Goal: Information Seeking & Learning: Learn about a topic

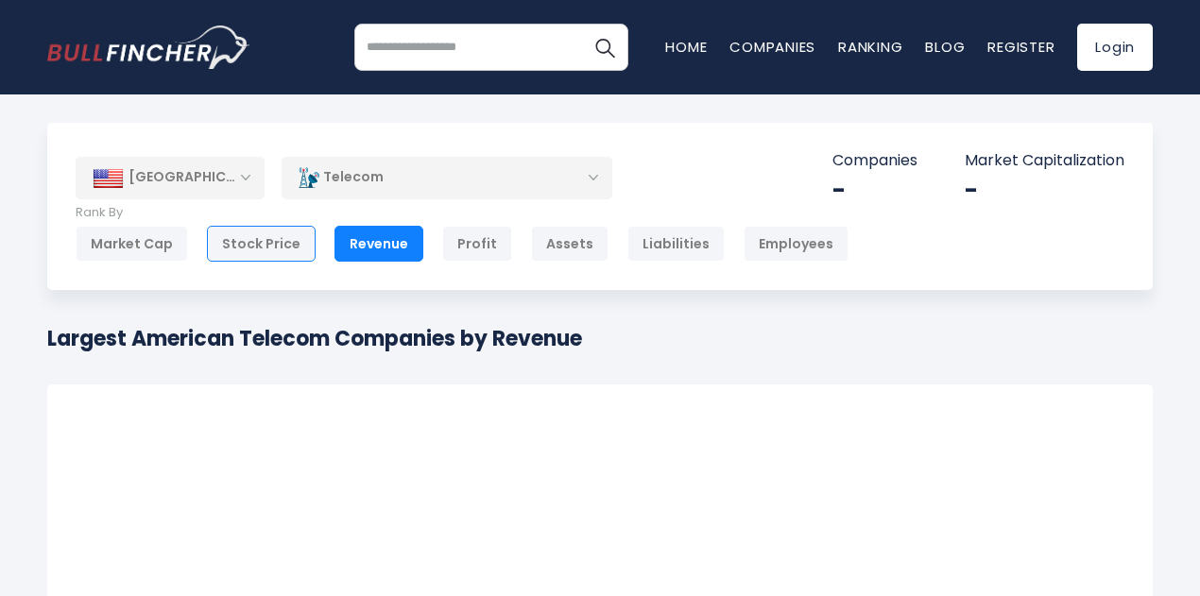
click at [257, 243] on div "Stock Price" at bounding box center [261, 244] width 109 height 36
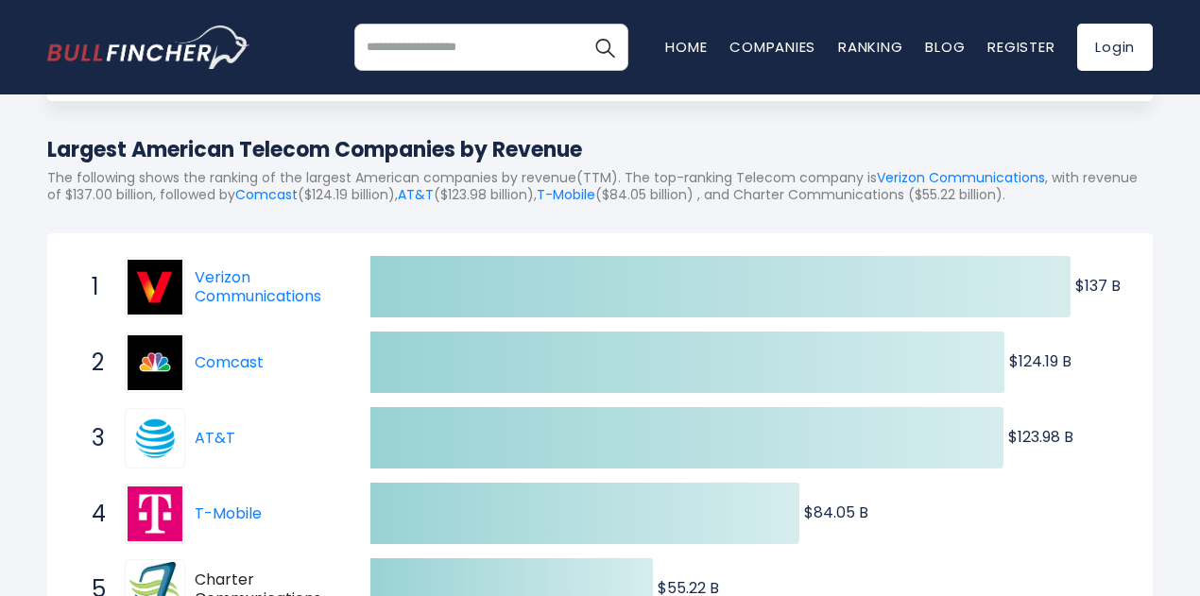
scroll to position [244, 0]
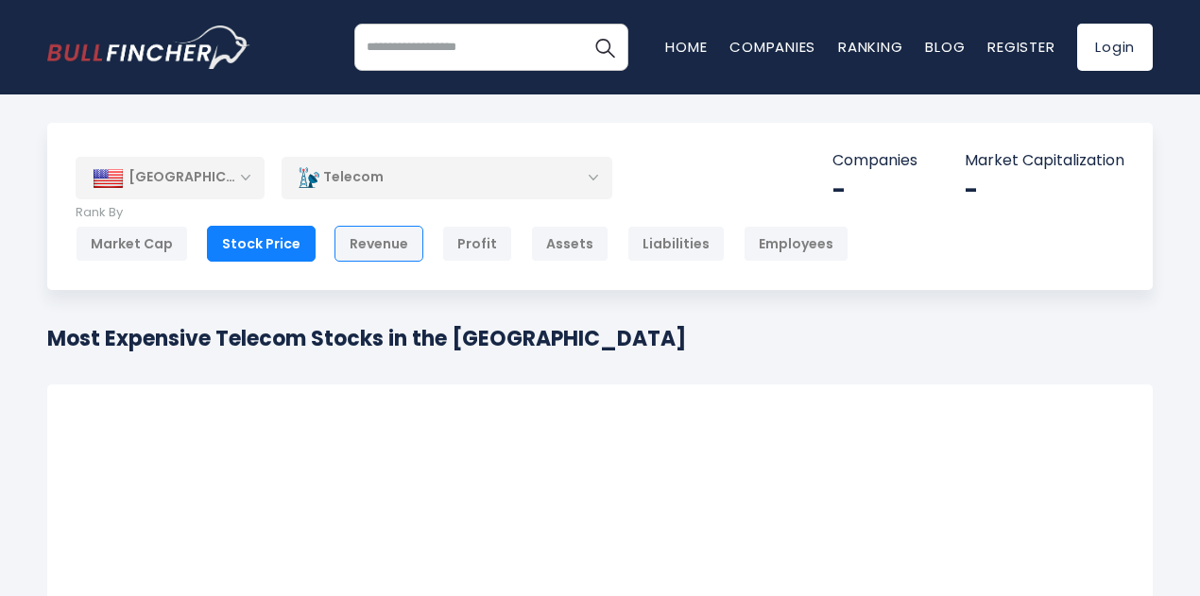
click at [354, 243] on div "Revenue" at bounding box center [379, 244] width 89 height 36
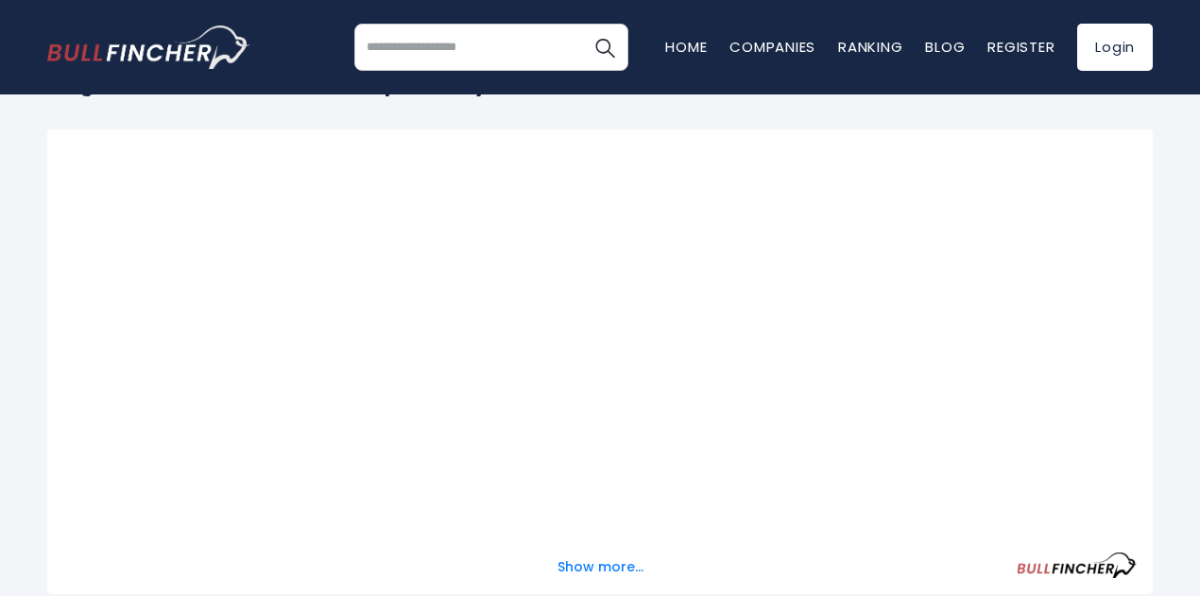
scroll to position [257, 0]
click at [1199, 131] on html "Home Companies Ranking Blog Register Login Home" at bounding box center [600, 41] width 1200 height 596
click at [694, 207] on div at bounding box center [600, 336] width 1074 height 385
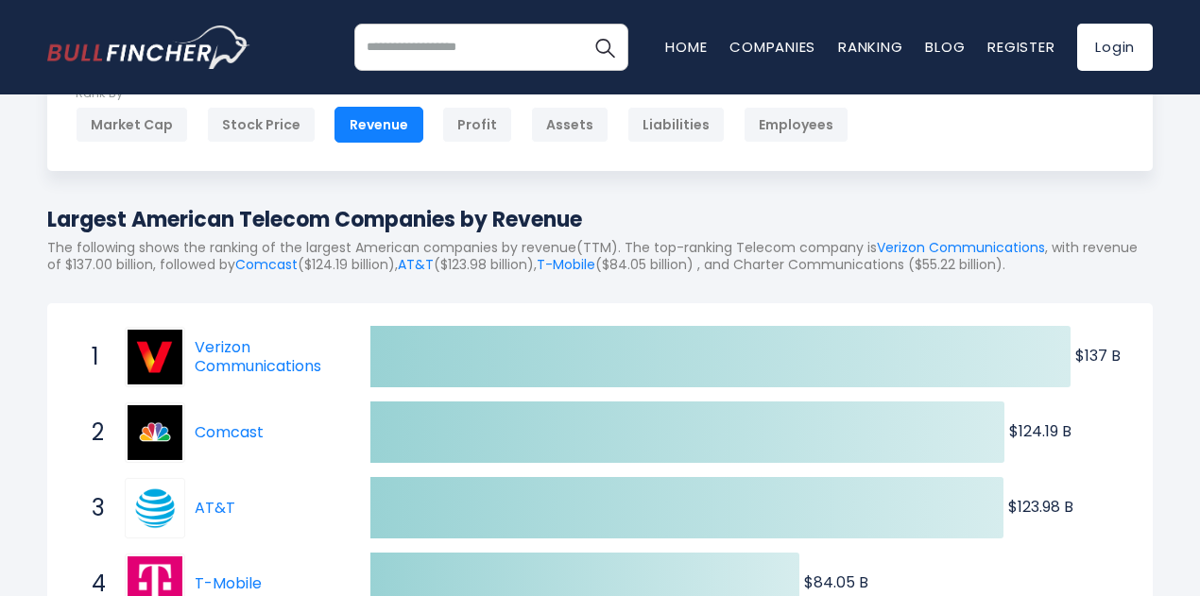
scroll to position [0, 0]
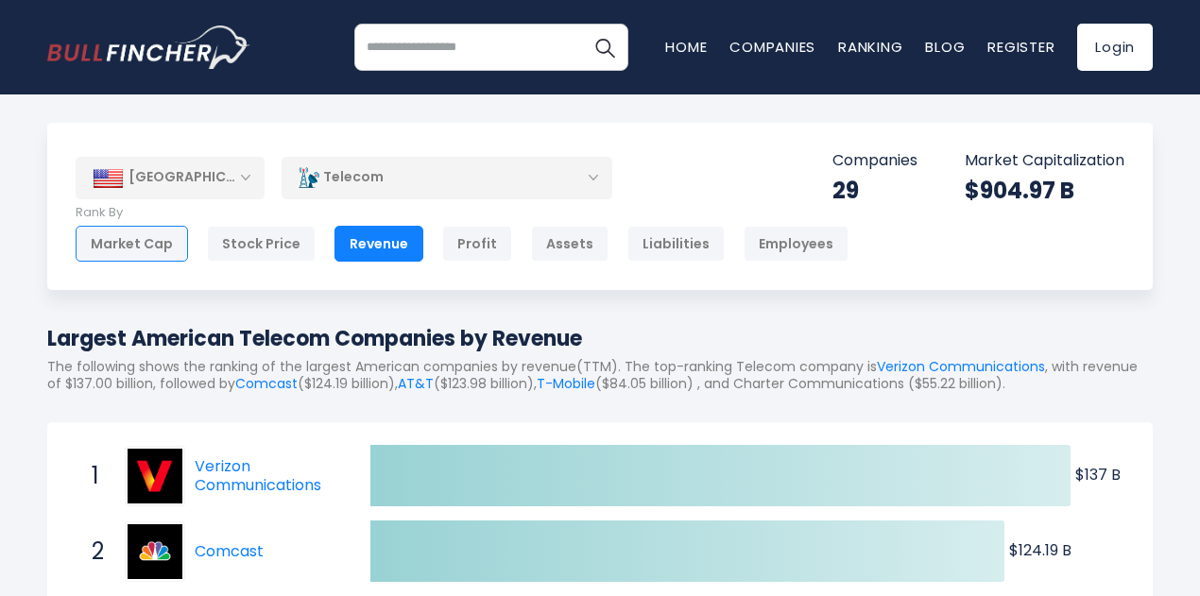
click at [121, 235] on div "Market Cap" at bounding box center [132, 244] width 112 height 36
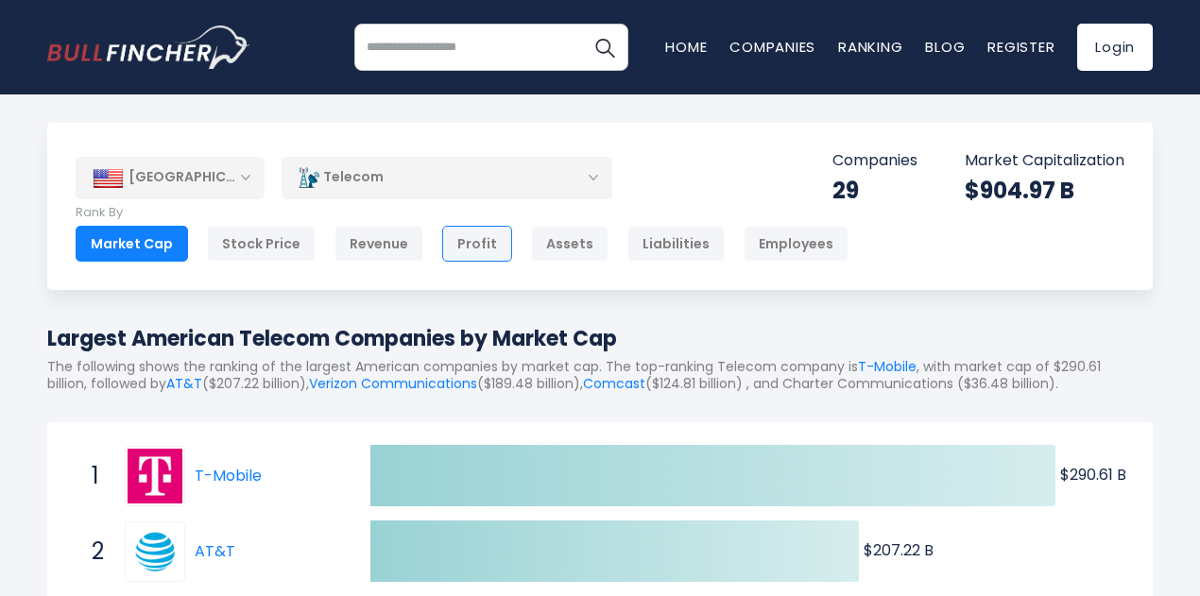
click at [469, 243] on div "Profit" at bounding box center [477, 244] width 70 height 36
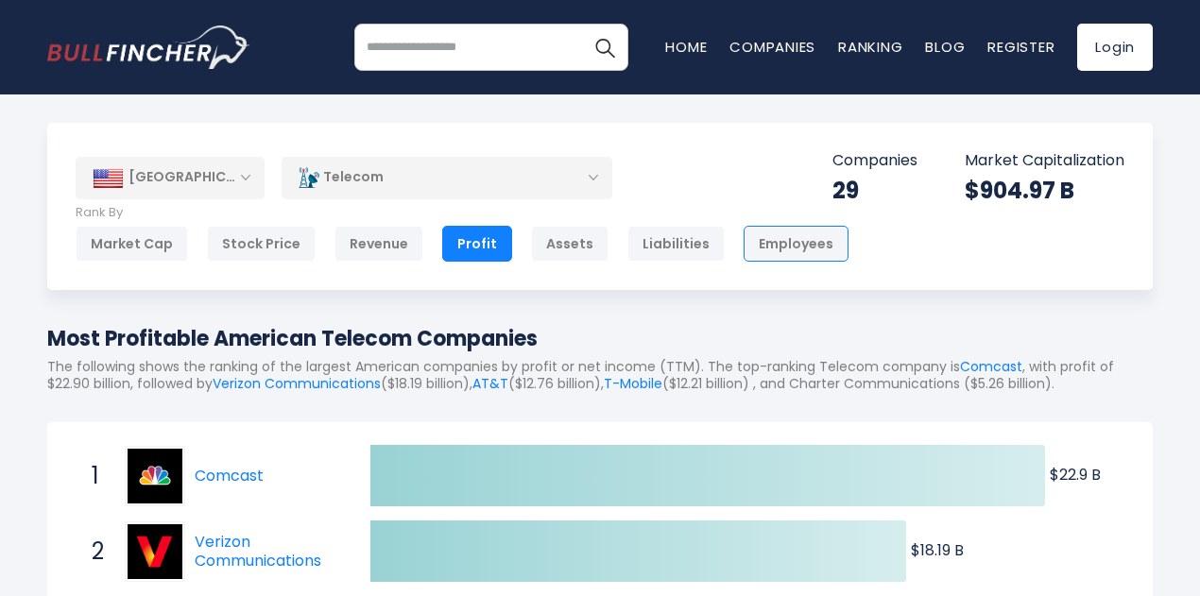
click at [766, 248] on div "Employees" at bounding box center [796, 244] width 105 height 36
